Goal: Navigation & Orientation: Find specific page/section

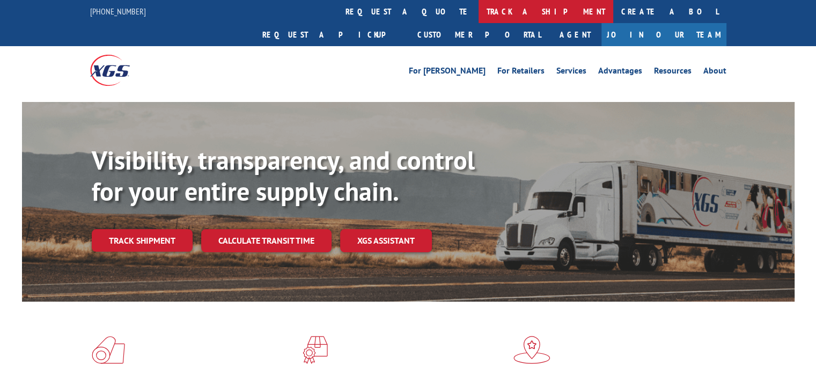
click at [478, 17] on link "track a shipment" at bounding box center [545, 11] width 135 height 23
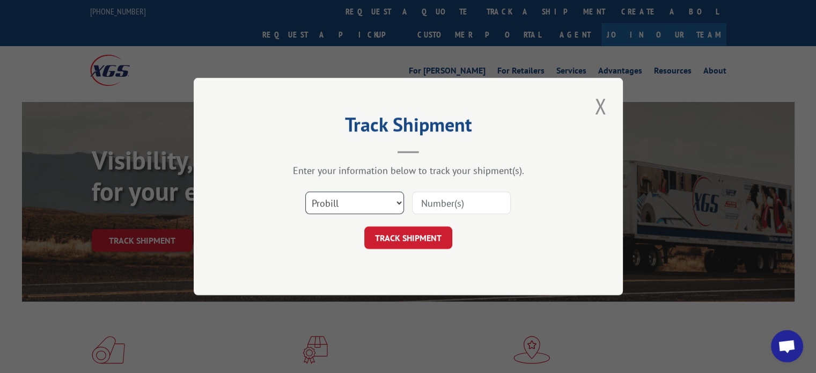
scroll to position [1049, 0]
click at [599, 105] on button "Close modal" at bounding box center [600, 105] width 18 height 29
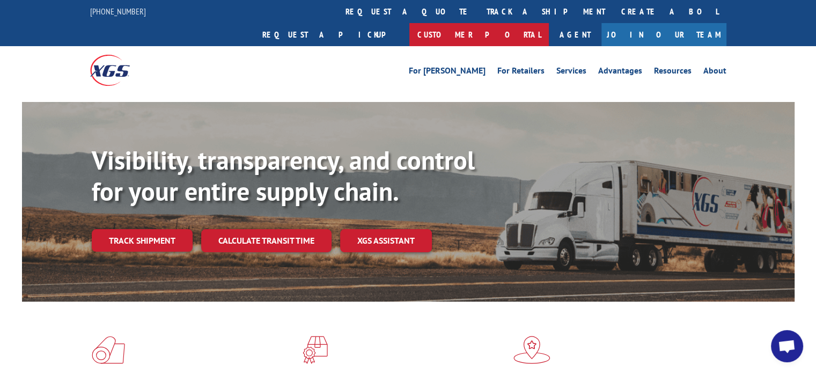
click at [549, 23] on link "Customer Portal" at bounding box center [478, 34] width 139 height 23
